Goal: Task Accomplishment & Management: Manage account settings

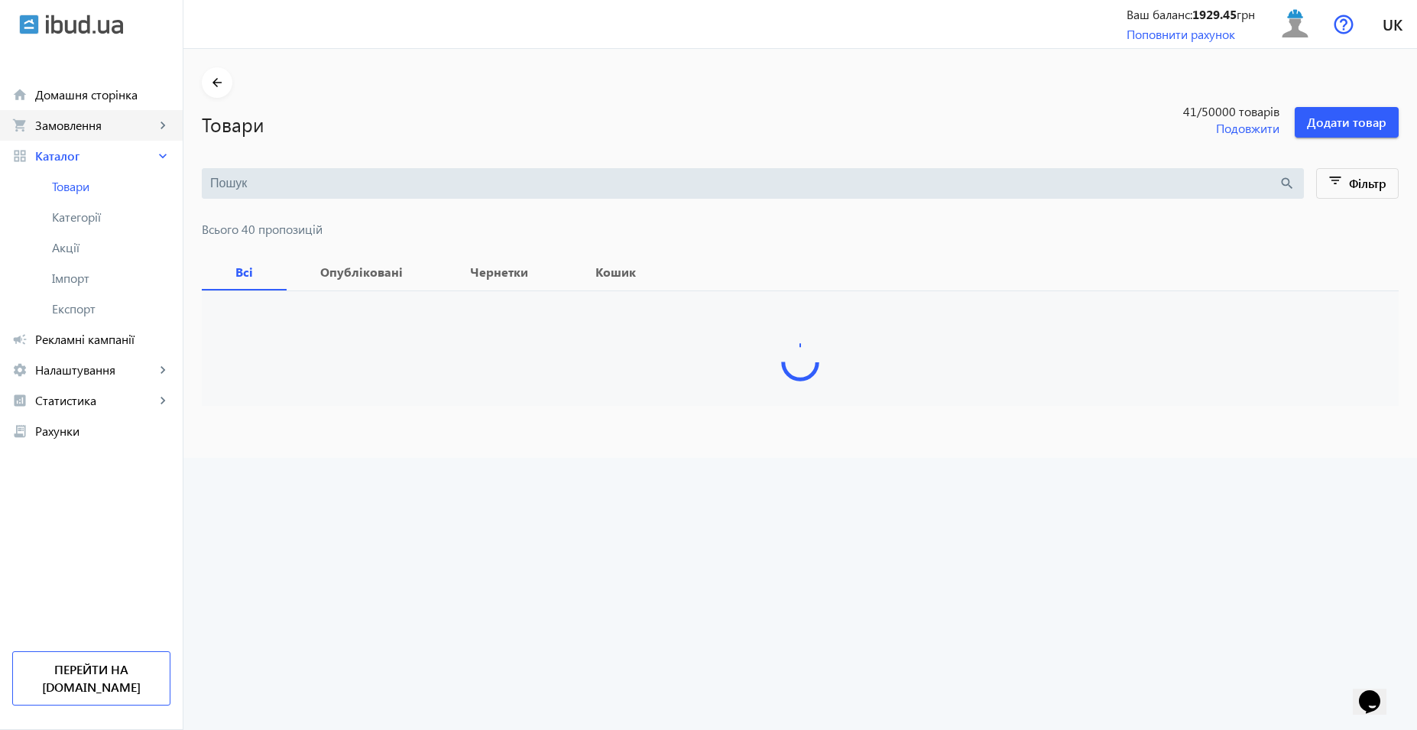
click at [99, 131] on span "Замовлення" at bounding box center [95, 125] width 120 height 15
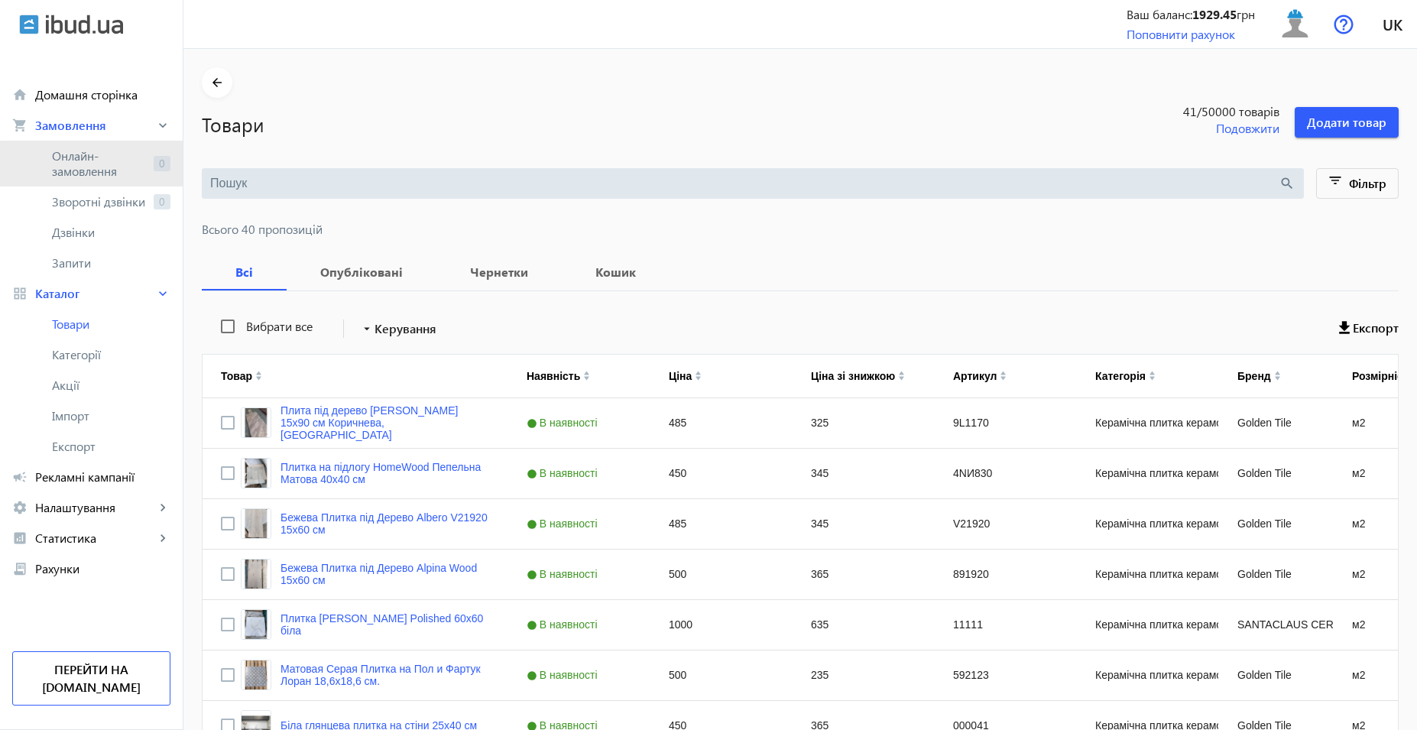
click at [99, 171] on span "Онлайн-замовлення" at bounding box center [100, 163] width 96 height 31
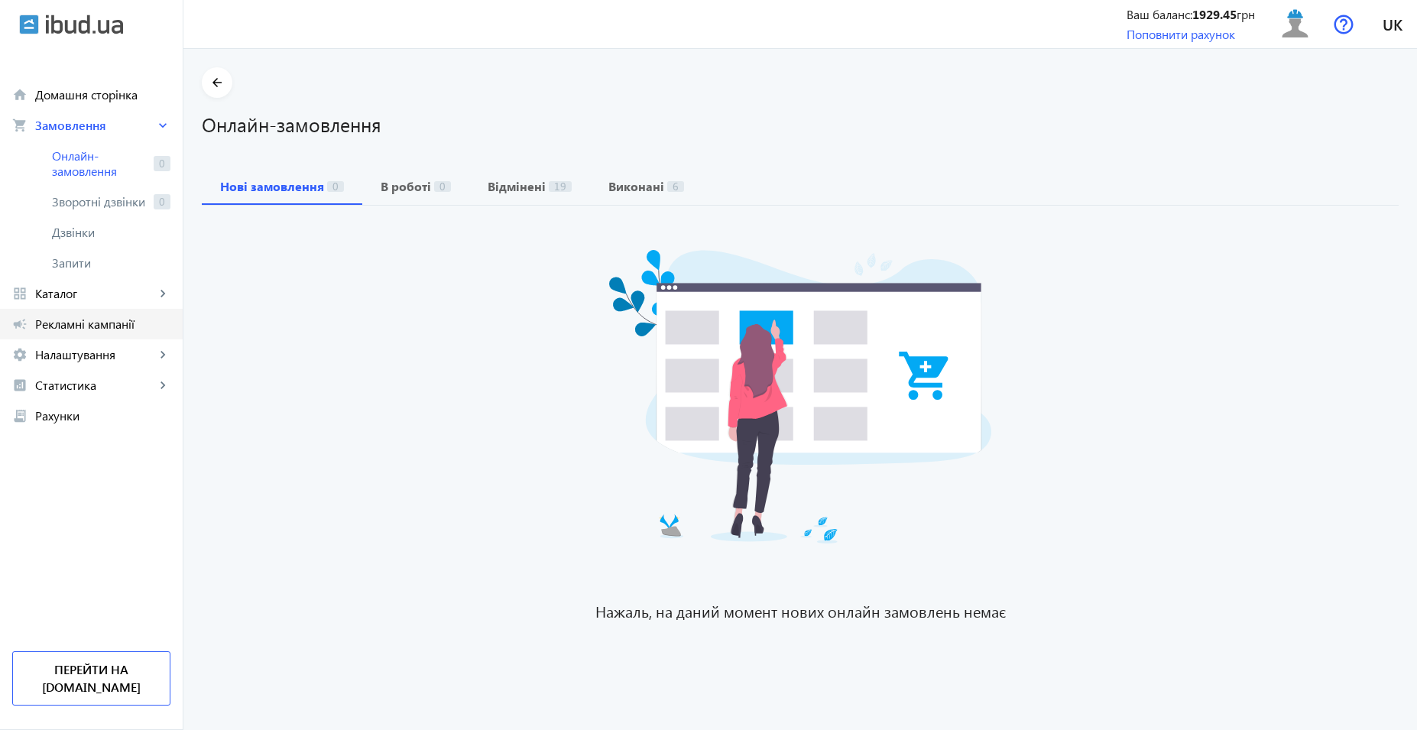
click at [79, 324] on span "Рекламні кампанії" at bounding box center [102, 323] width 135 height 15
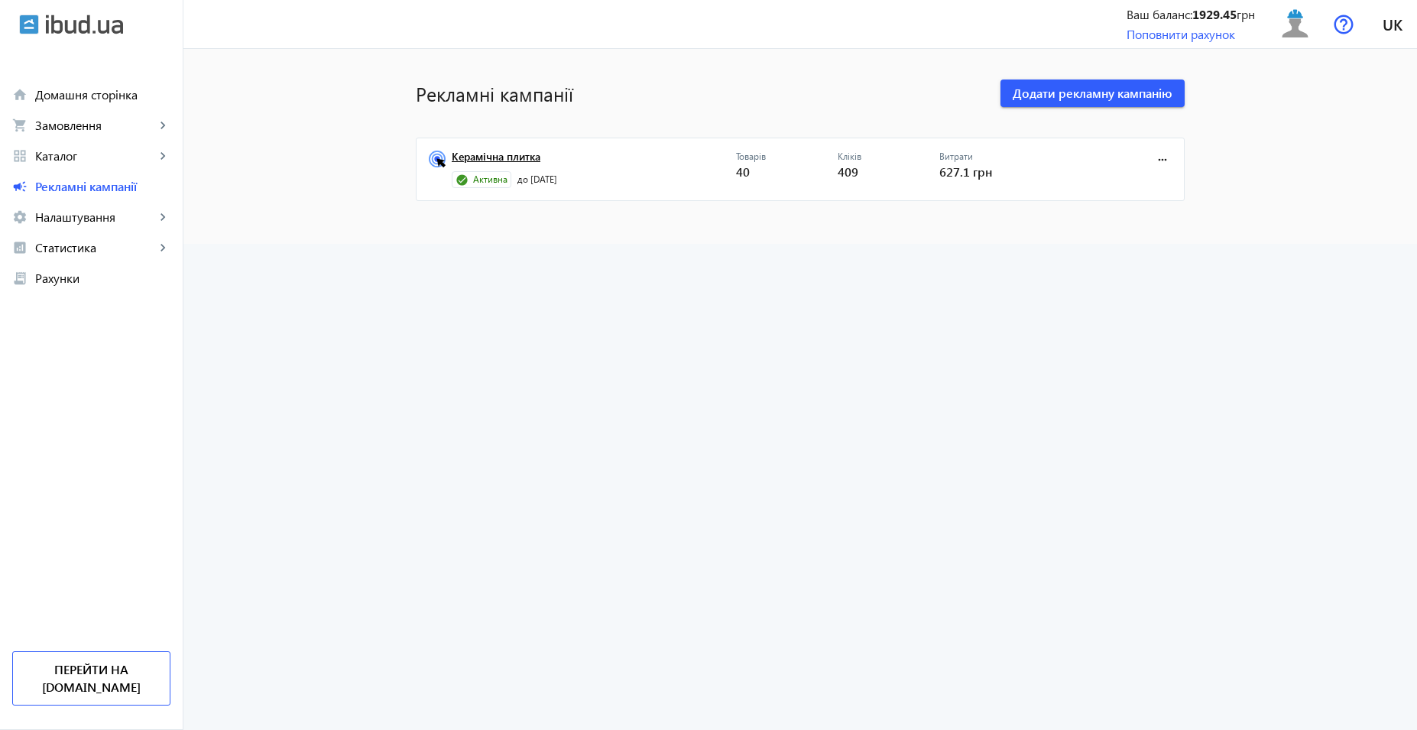
click at [462, 151] on link "Керамічна плитка" at bounding box center [594, 161] width 284 height 21
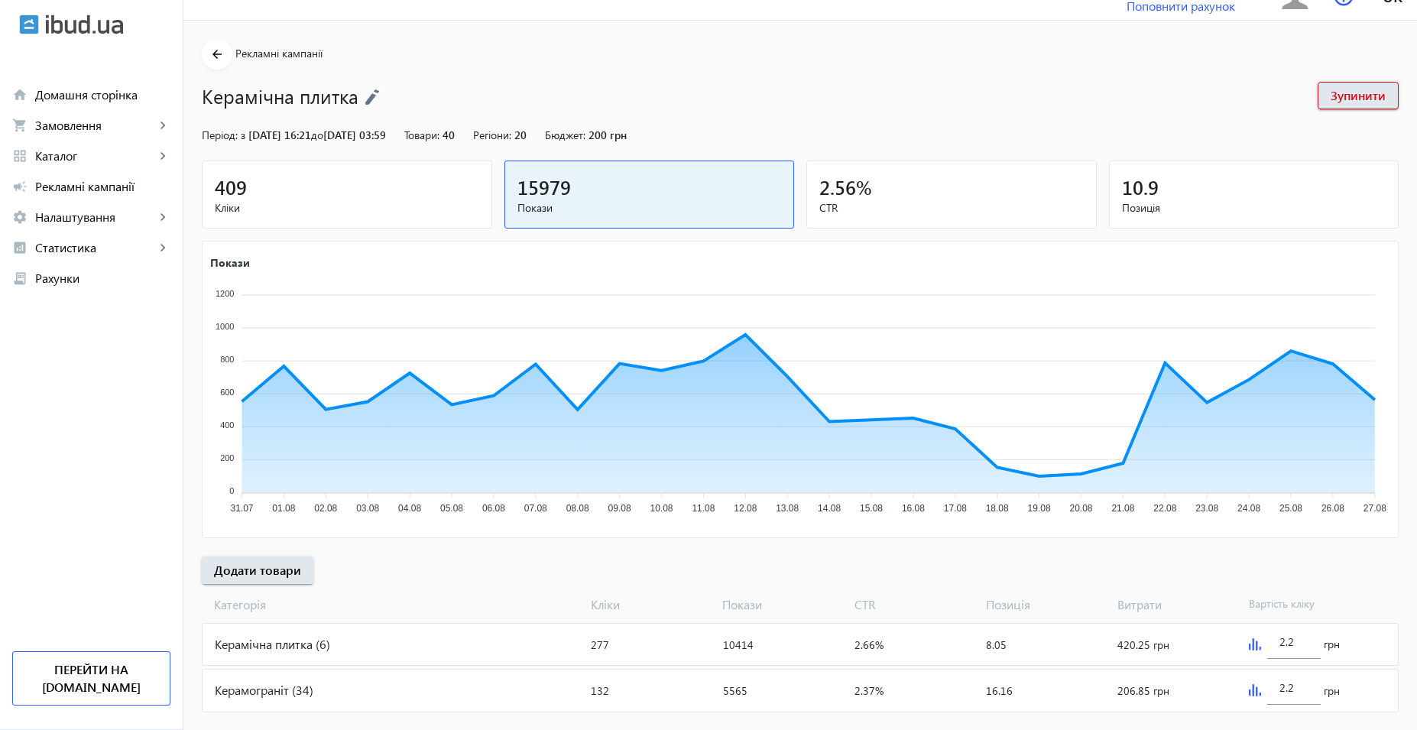
scroll to position [57, 0]
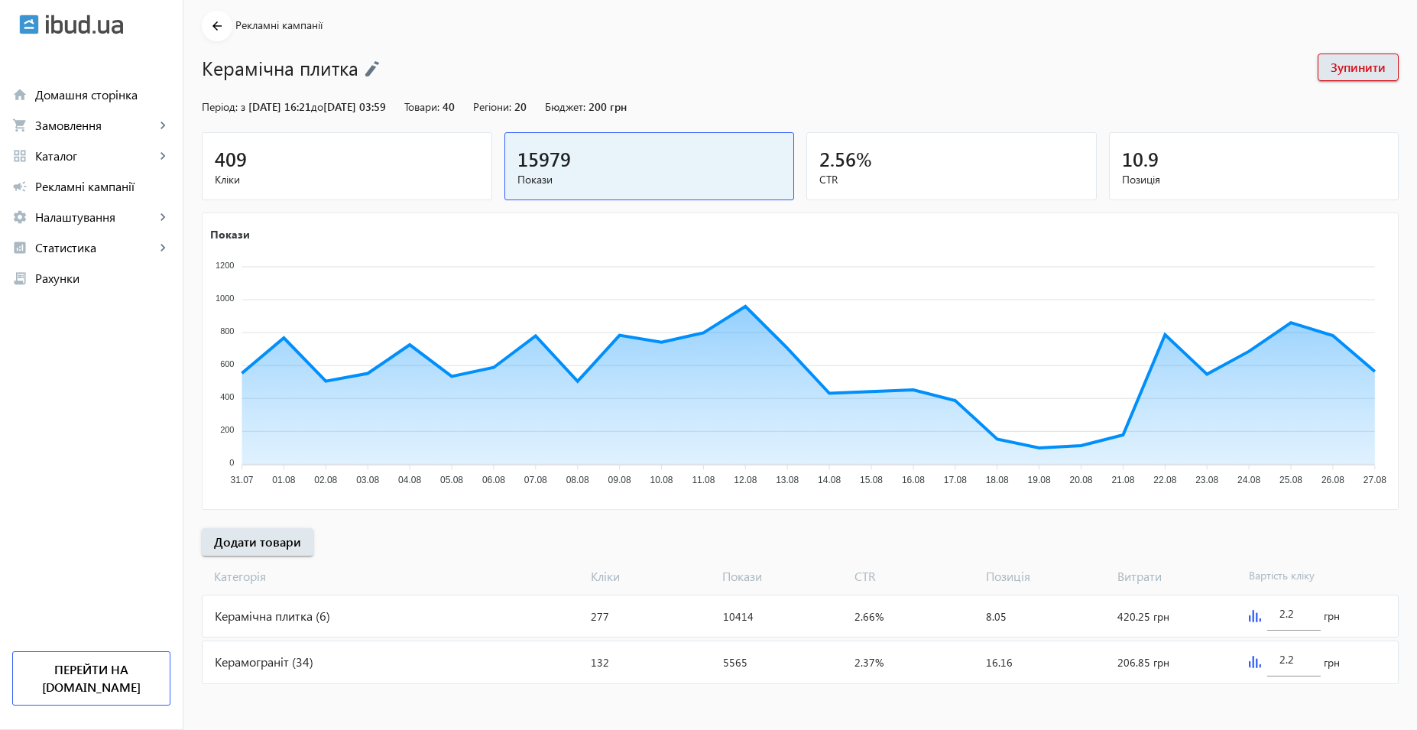
click at [360, 660] on div "Керамограніт (34)" at bounding box center [394, 661] width 382 height 41
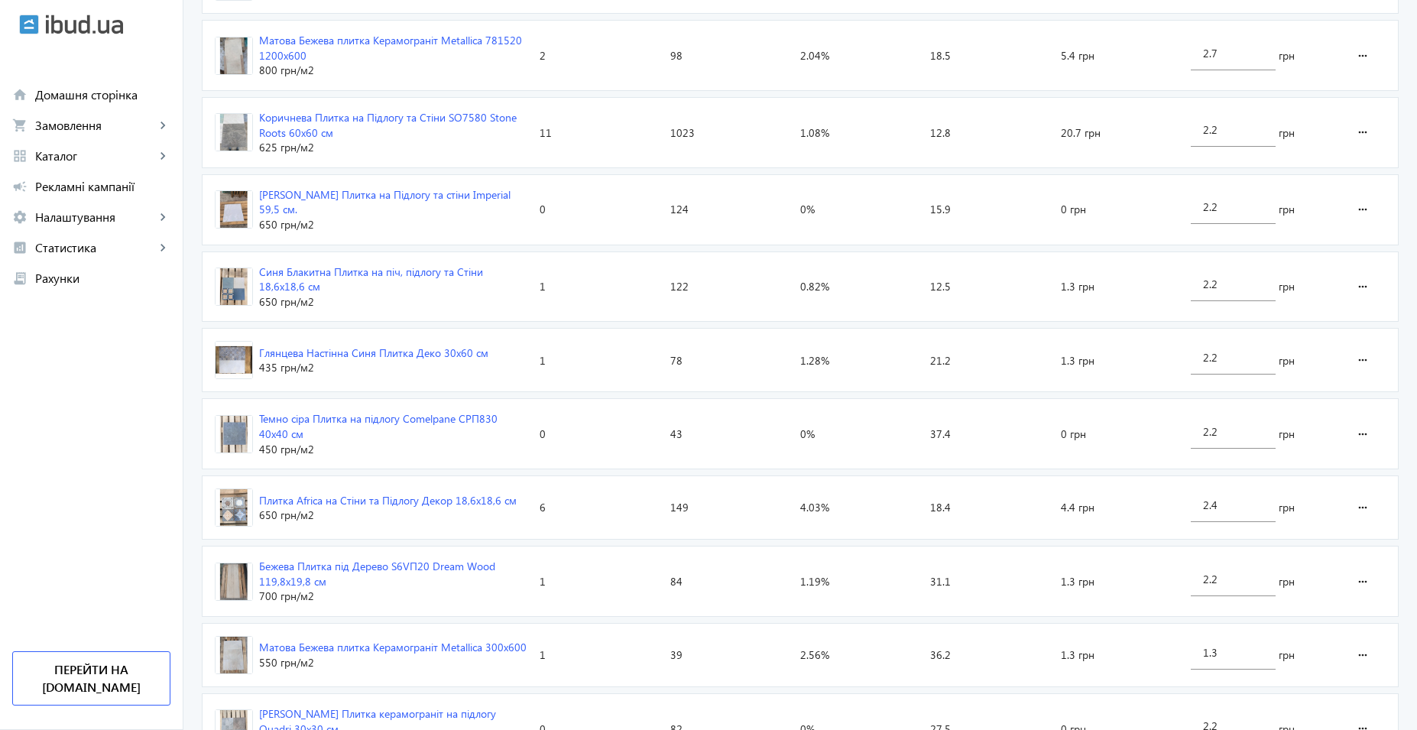
scroll to position [2197, 0]
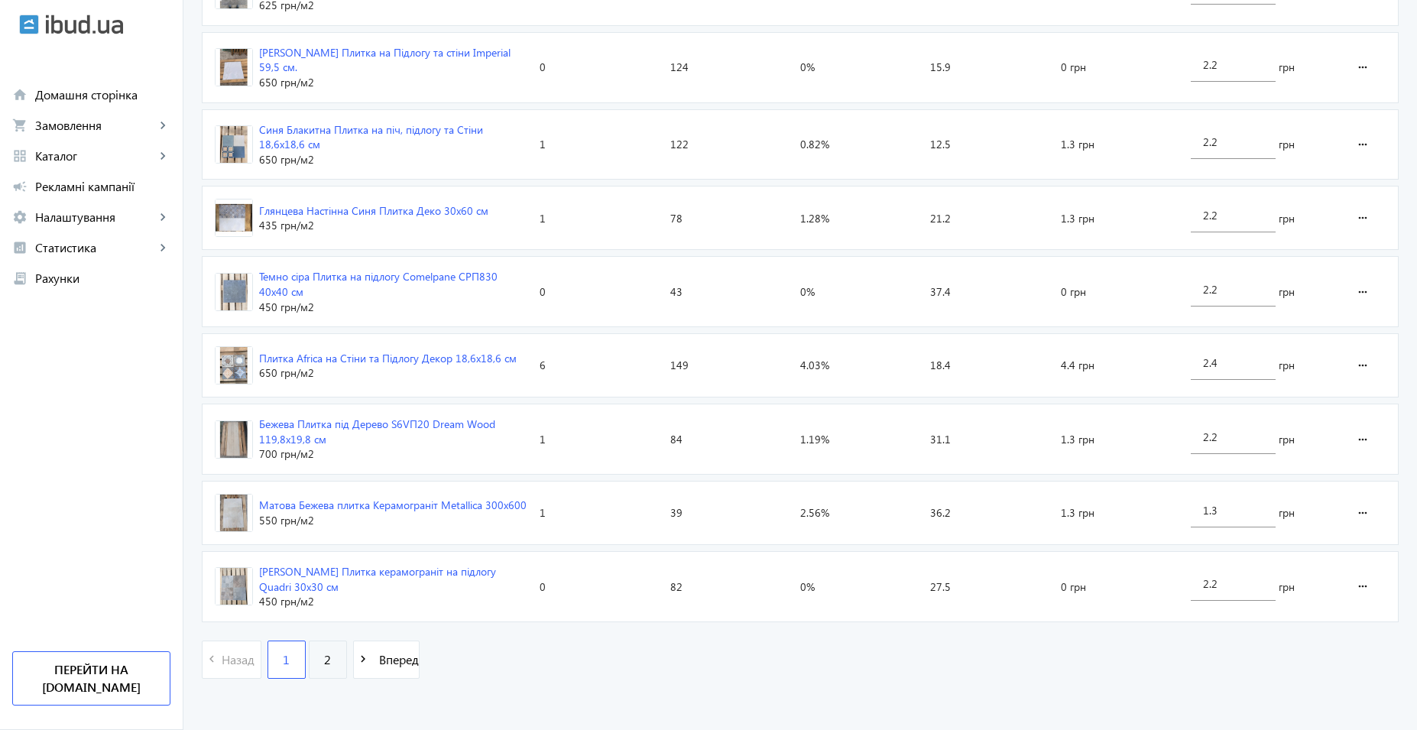
click at [326, 651] on link "2" at bounding box center [328, 659] width 38 height 38
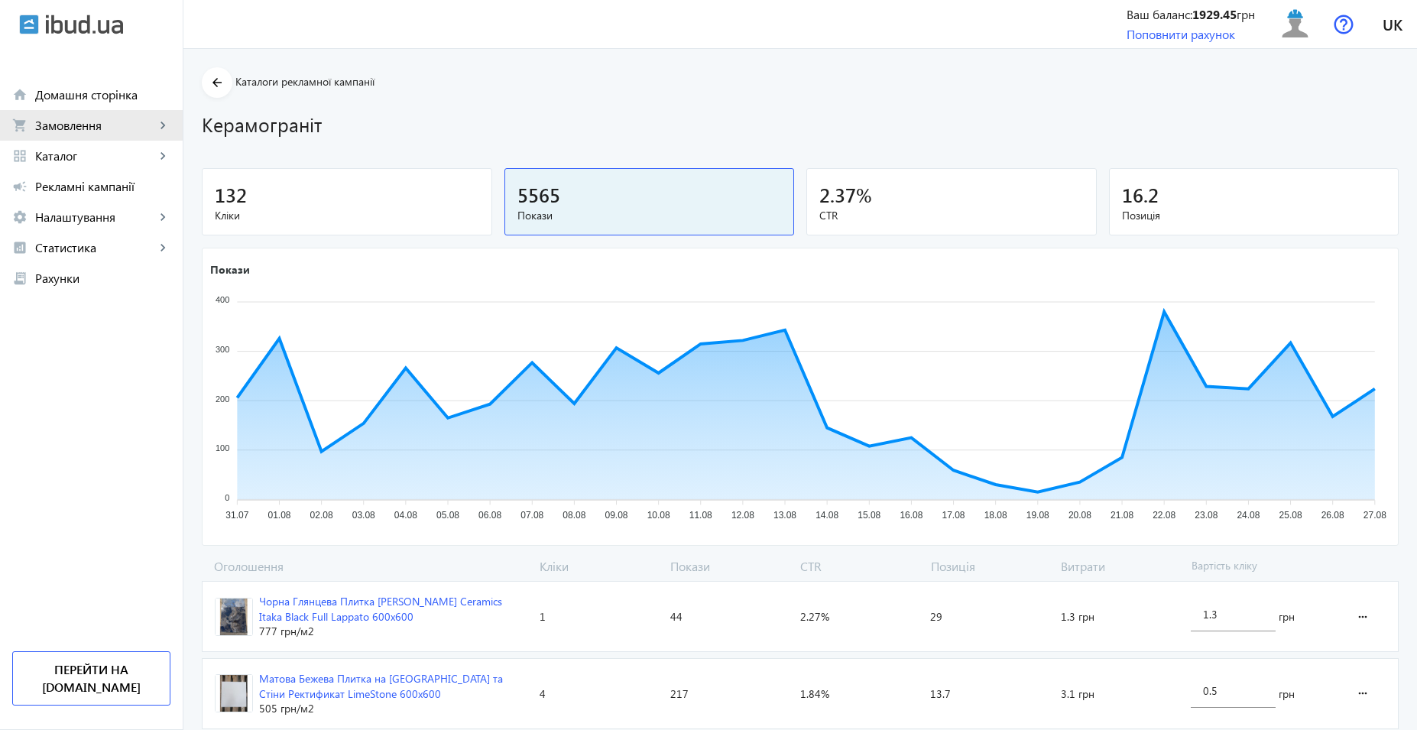
click at [85, 113] on link "shopping_cart Замовлення keyboard_arrow_right" at bounding box center [91, 125] width 183 height 31
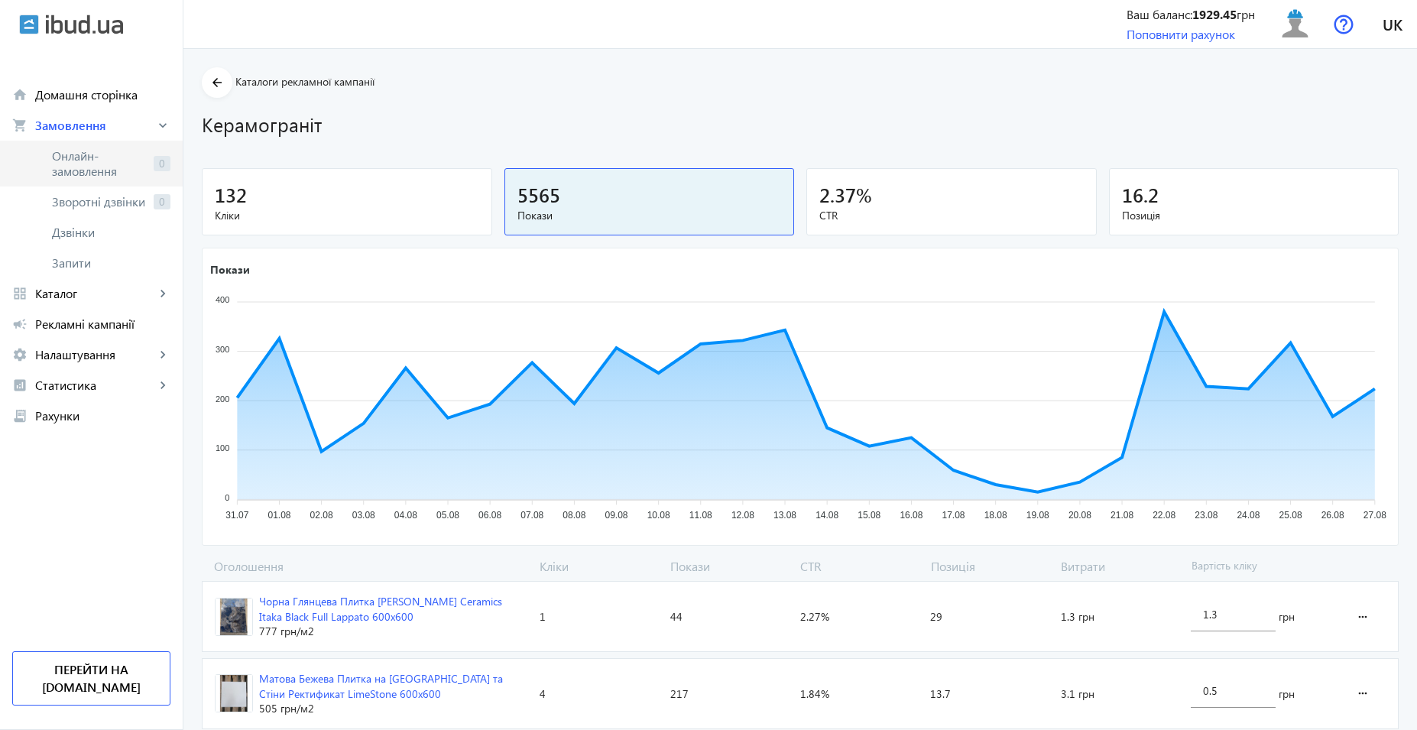
click at [104, 153] on span "Онлайн-замовлення" at bounding box center [100, 163] width 96 height 31
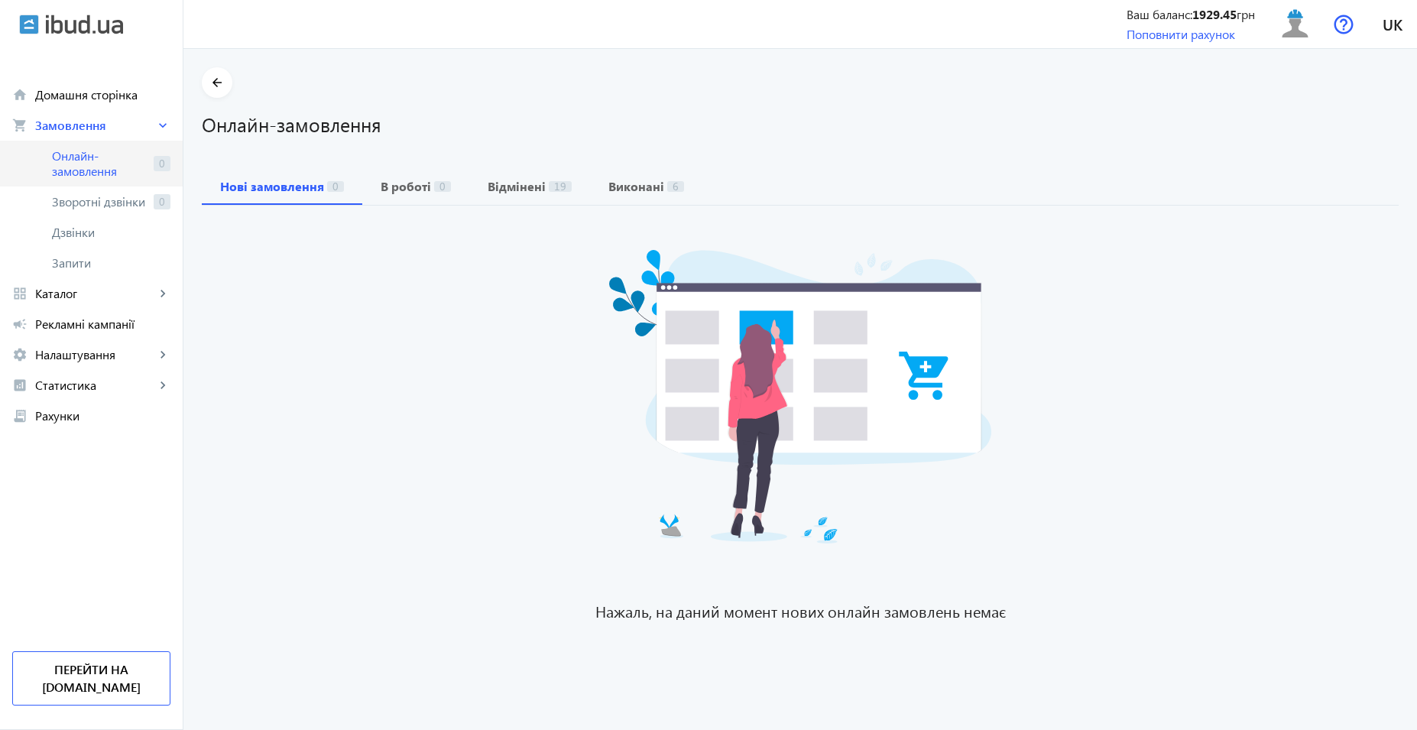
click at [91, 167] on span "Онлайн-замовлення" at bounding box center [100, 163] width 96 height 31
